Goal: Transaction & Acquisition: Purchase product/service

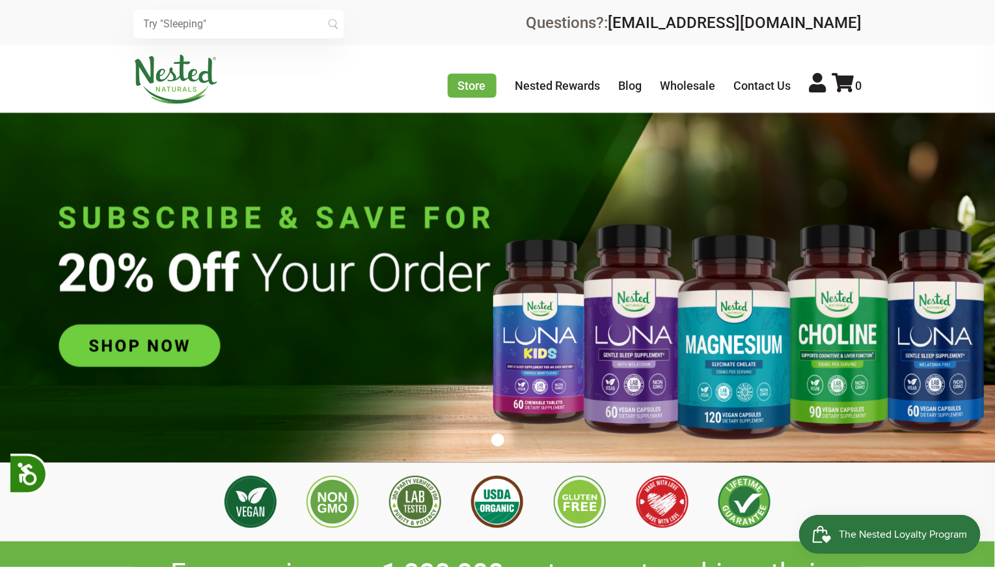
click at [160, 328] on img at bounding box center [497, 287] width 995 height 349
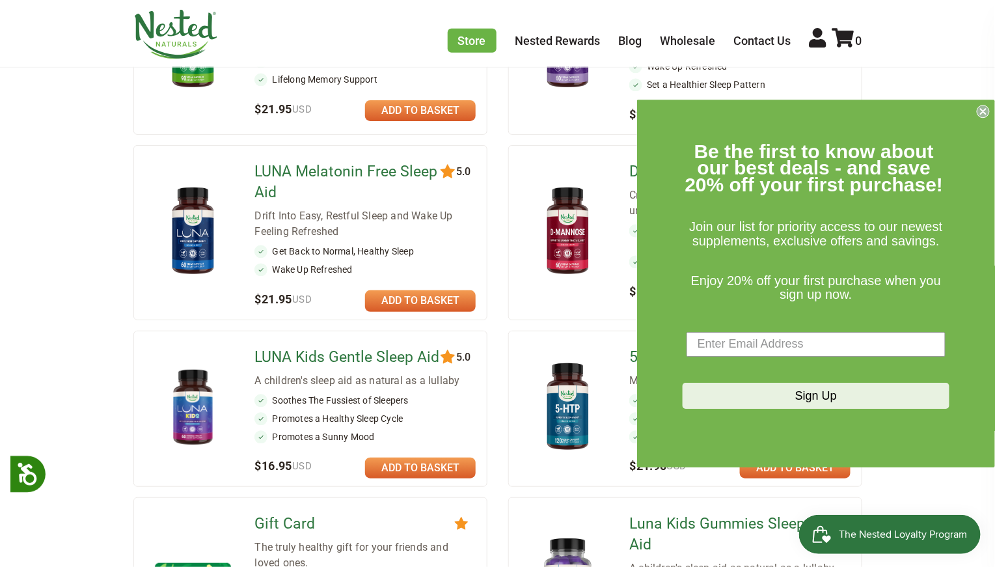
scroll to position [444, 0]
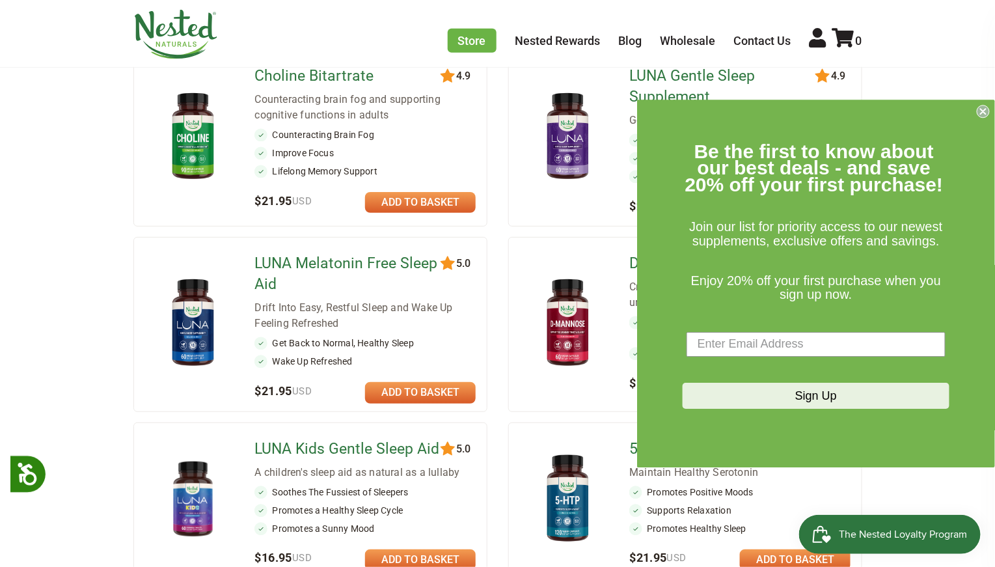
click at [986, 112] on circle "Close dialog" at bounding box center [983, 111] width 12 height 12
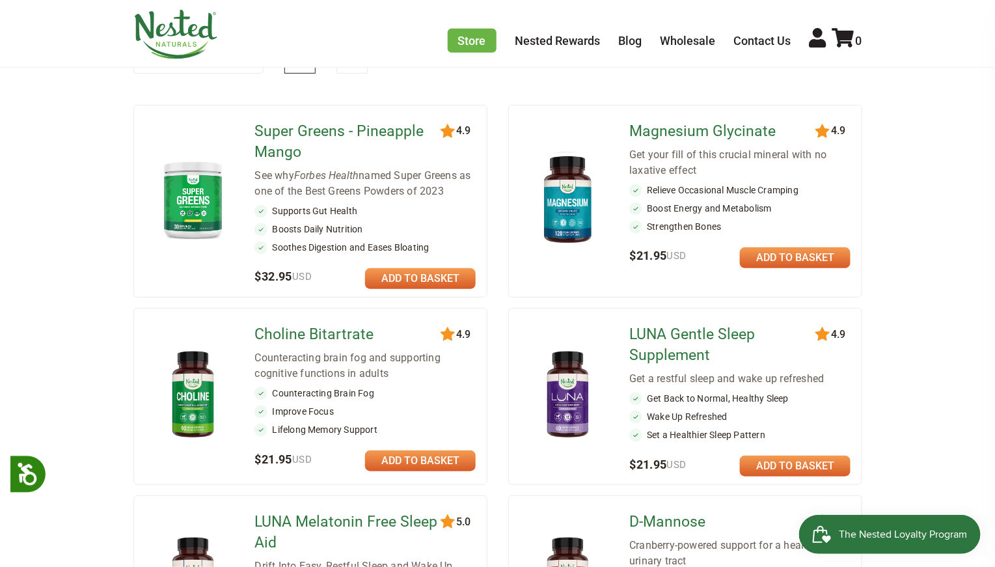
scroll to position [133, 0]
